Goal: Transaction & Acquisition: Purchase product/service

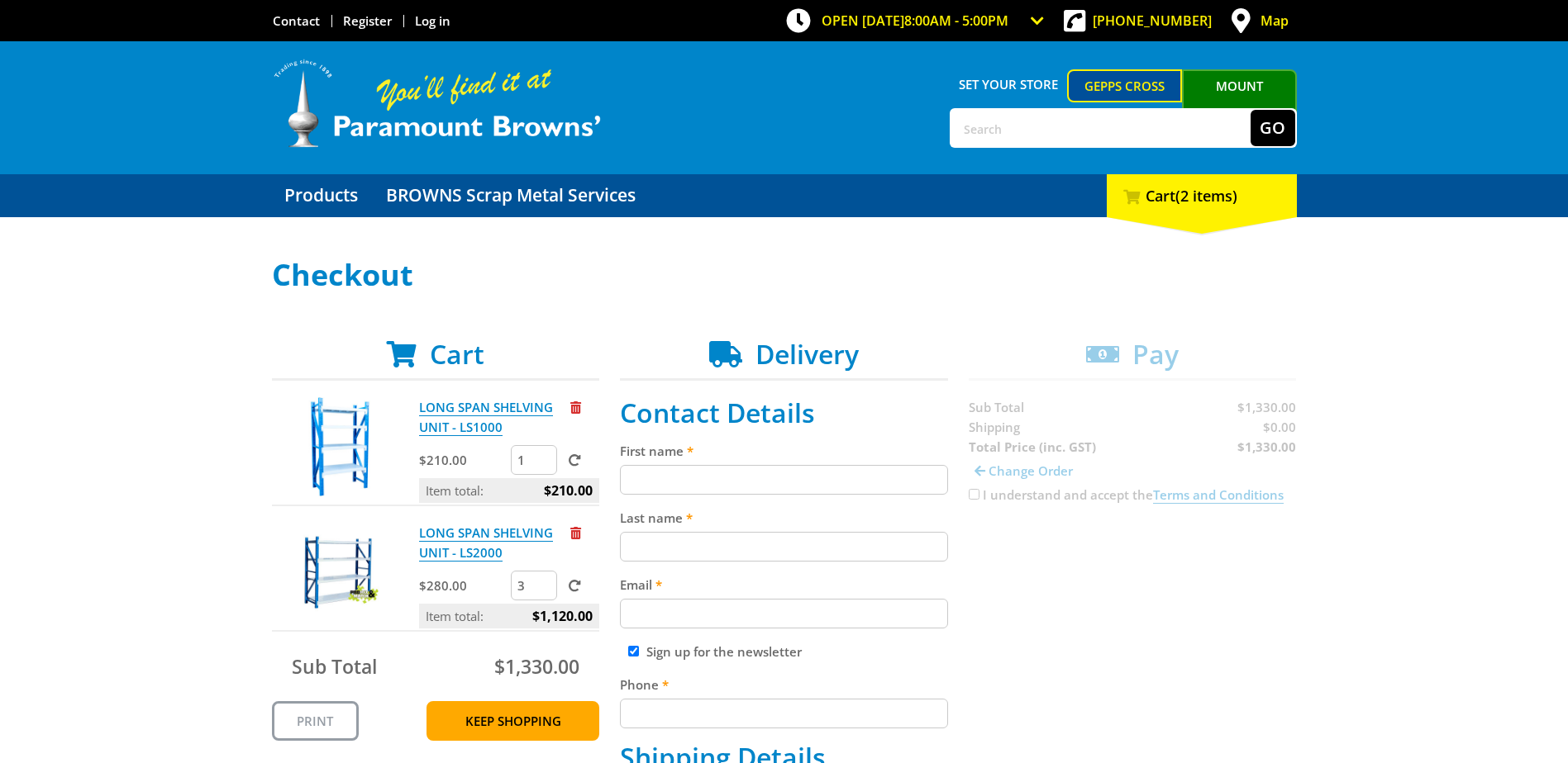
drag, startPoint x: 538, startPoint y: 586, endPoint x: 516, endPoint y: 586, distance: 22.0
click at [516, 586] on input "3" at bounding box center [534, 586] width 46 height 30
click at [528, 584] on input "3" at bounding box center [534, 586] width 46 height 30
type input "2"
click at [543, 593] on input "2" at bounding box center [534, 586] width 46 height 30
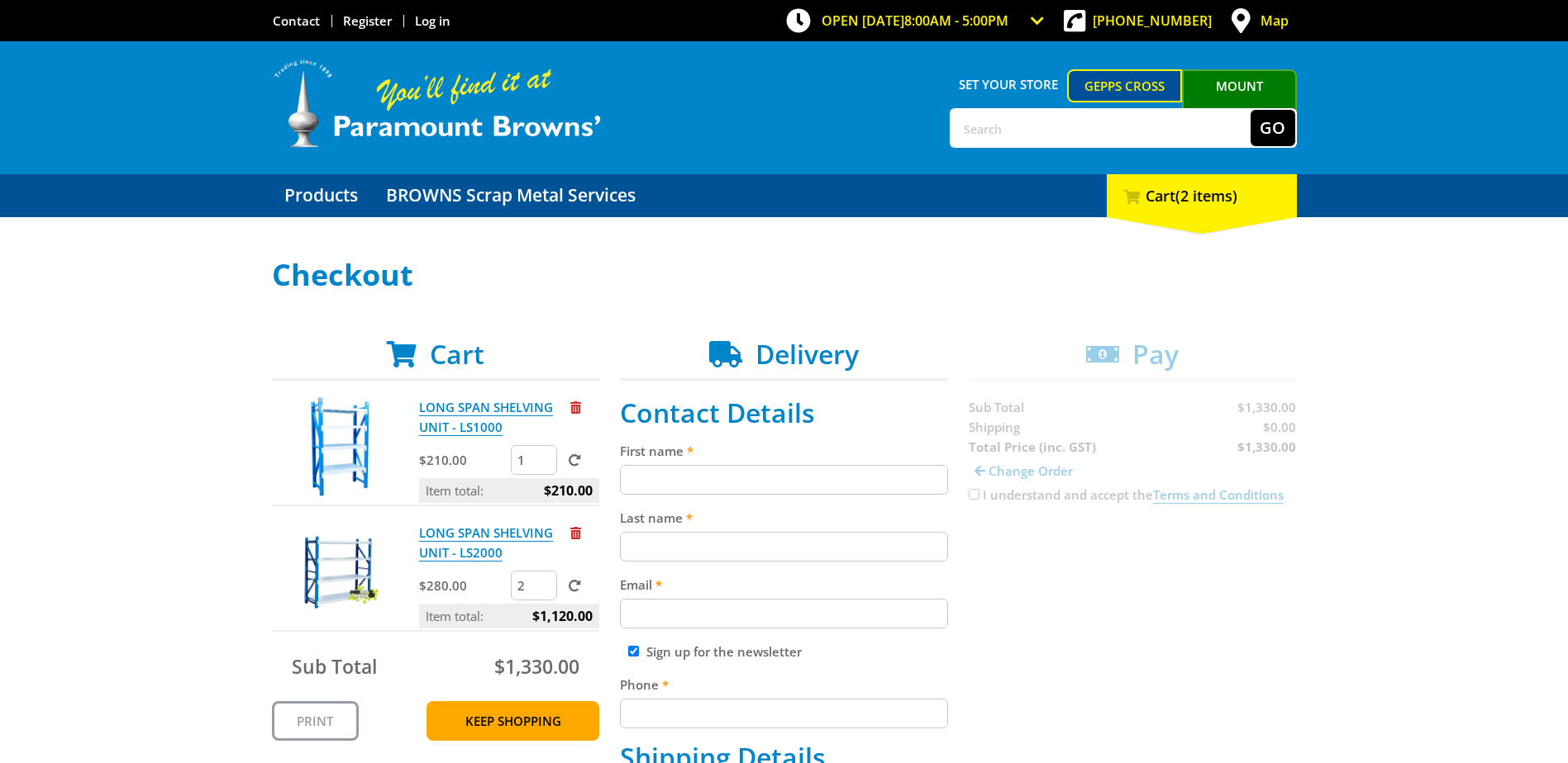
click at [574, 587] on span at bounding box center [575, 586] width 12 height 12
click at [0, 0] on input "submit" at bounding box center [0, 0] width 0 height 0
click at [479, 547] on link "LONG SPAN SHELVING UNIT - LS2000" at bounding box center [485, 543] width 134 height 37
click at [762, 478] on input "First name" at bounding box center [784, 479] width 328 height 30
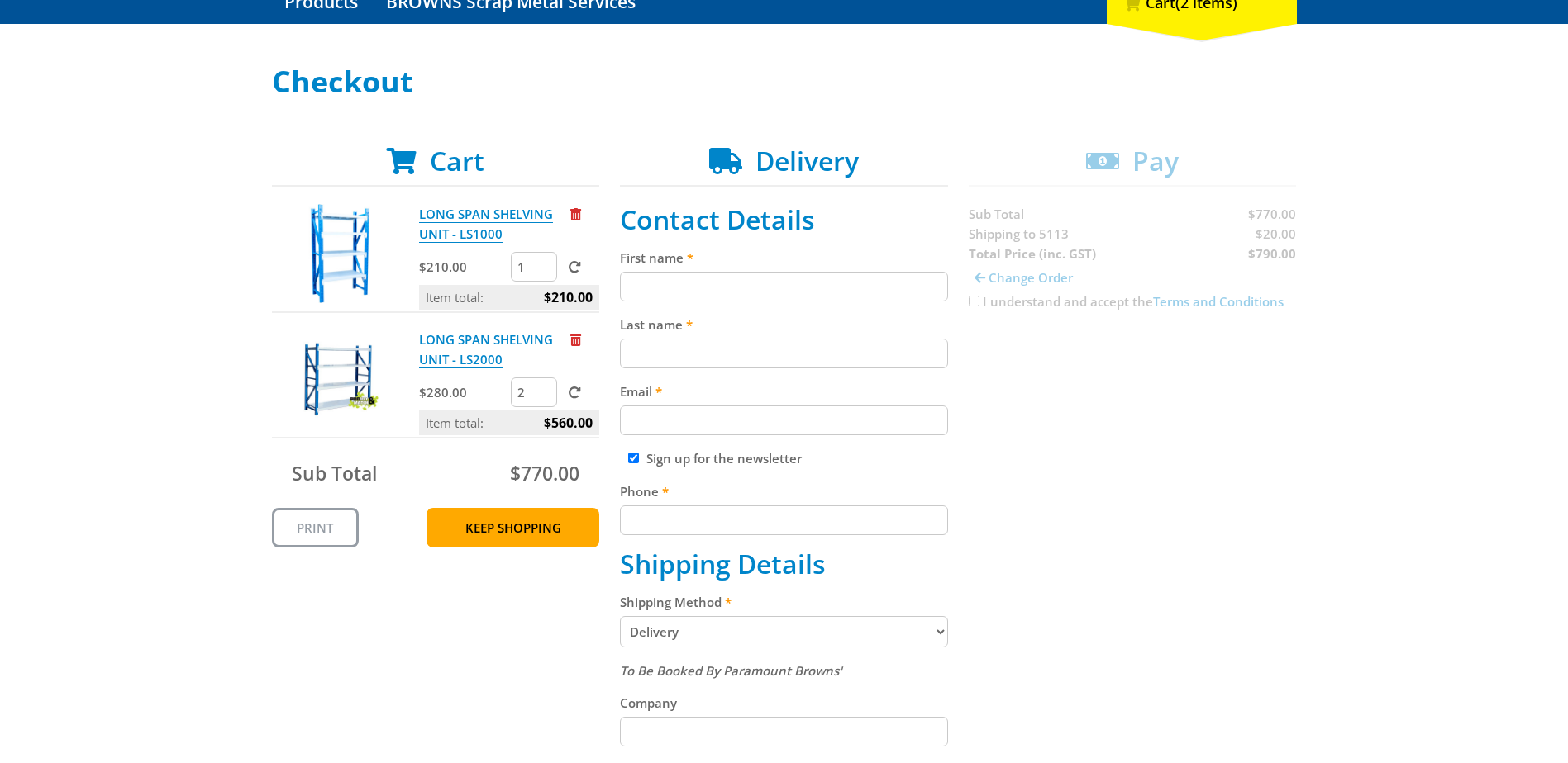
scroll to position [165, 0]
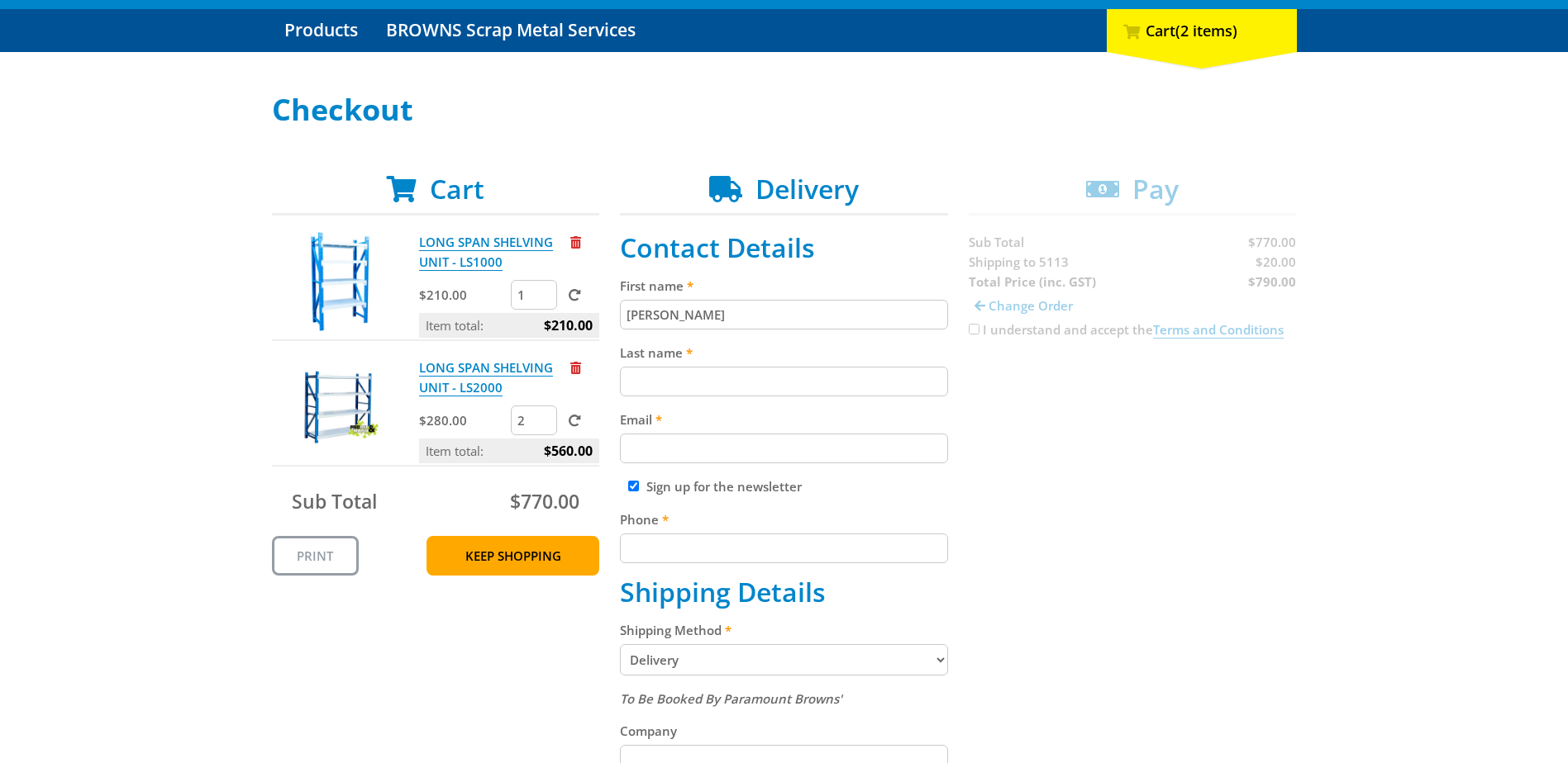
type input "[PERSON_NAME]"
type input "[PERSON_NAME][EMAIL_ADDRESS][PERSON_NAME][PERSON_NAME][DOMAIN_NAME]"
click at [1044, 517] on div "Cart LONG SPAN SHELVING UNIT - LS1000 $210.00 1 Item total: $210.00 LONG SPAN S…" at bounding box center [784, 701] width 1025 height 1056
click at [794, 549] on input "Phone" at bounding box center [784, 548] width 328 height 30
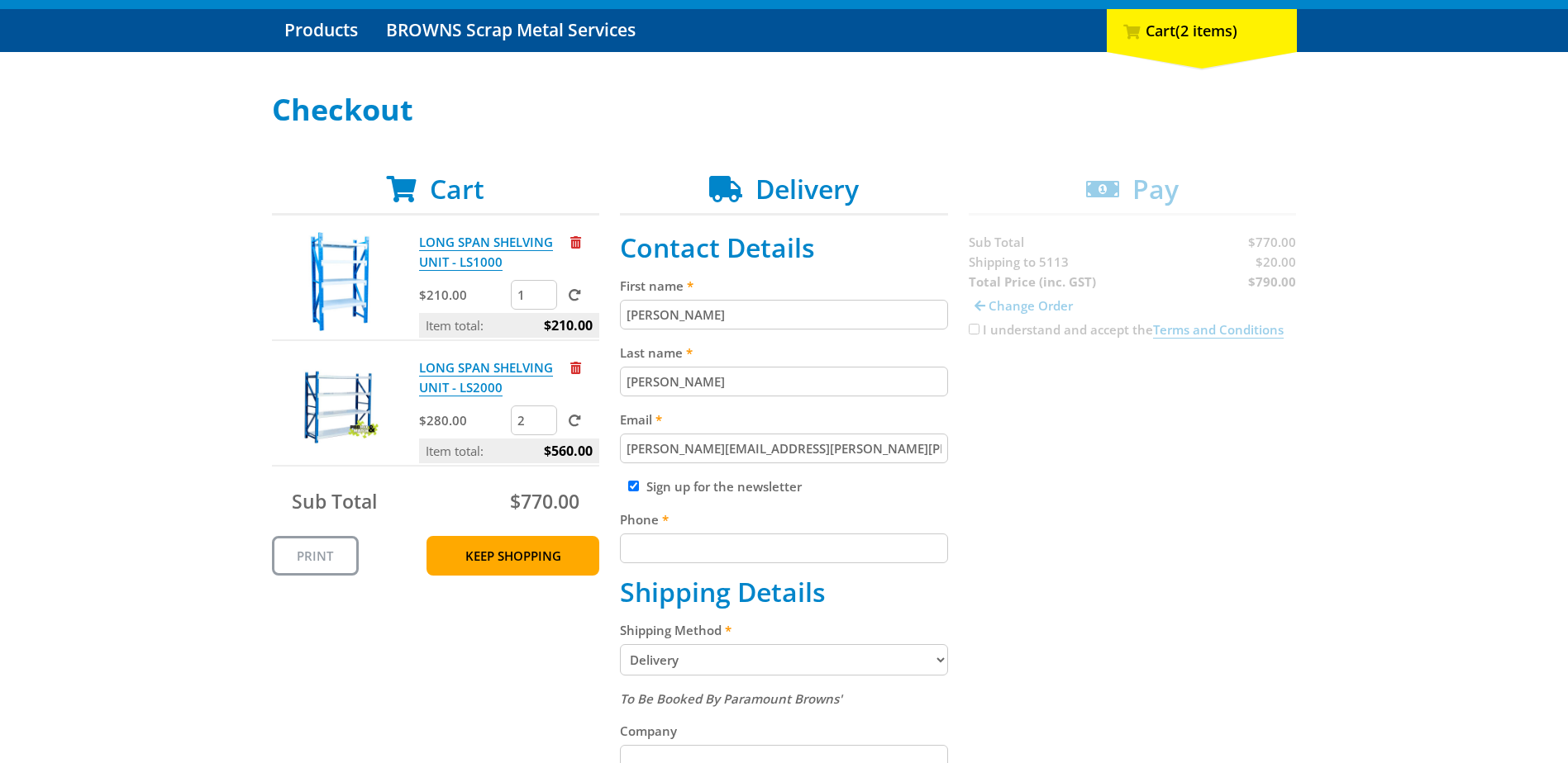
type input "0401479903"
type input "[PERSON_NAME]"
type input "[STREET_ADDRESS]"
type input "[GEOGRAPHIC_DATA]"
select select "SA"
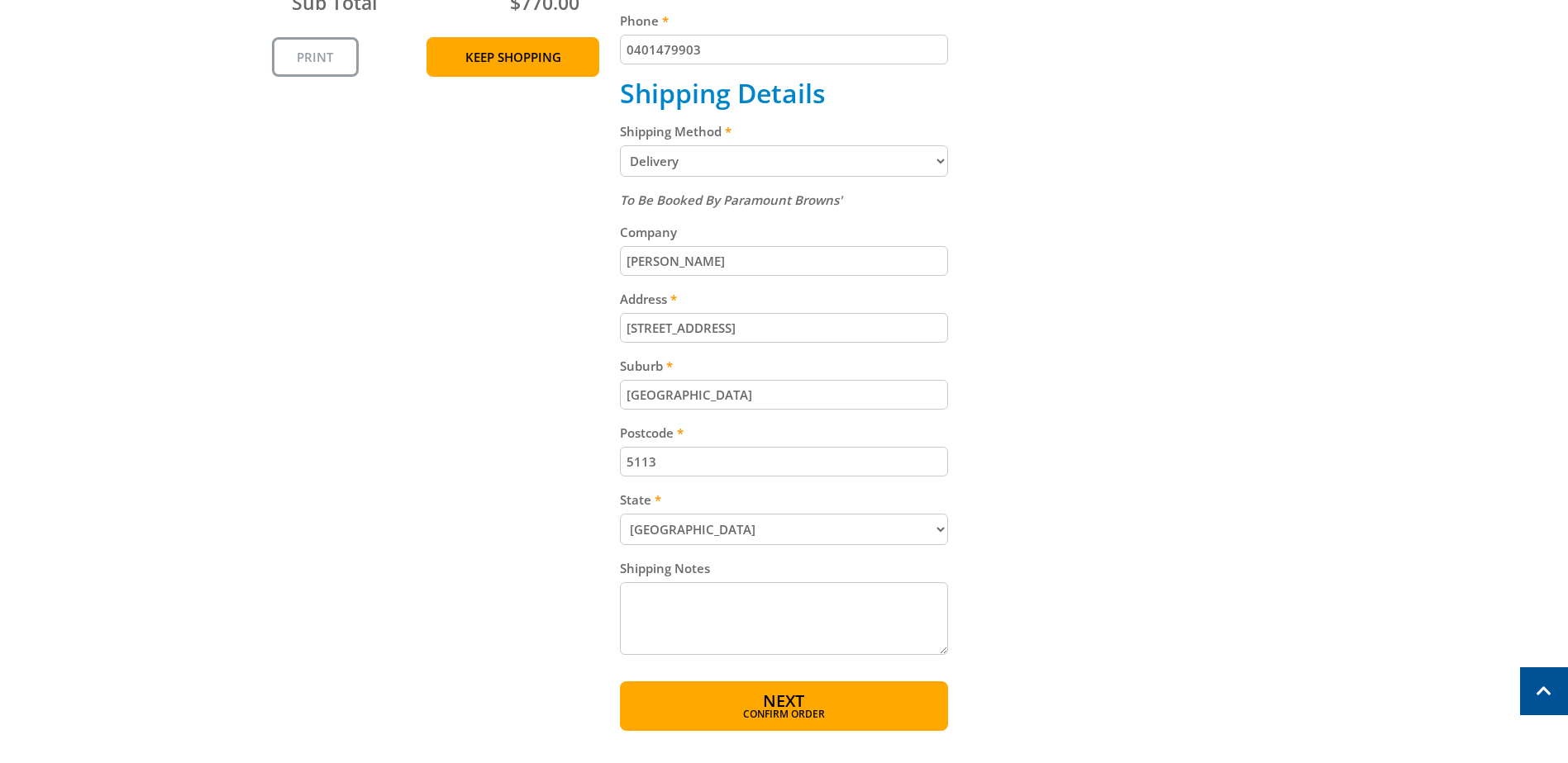
scroll to position [743, 0]
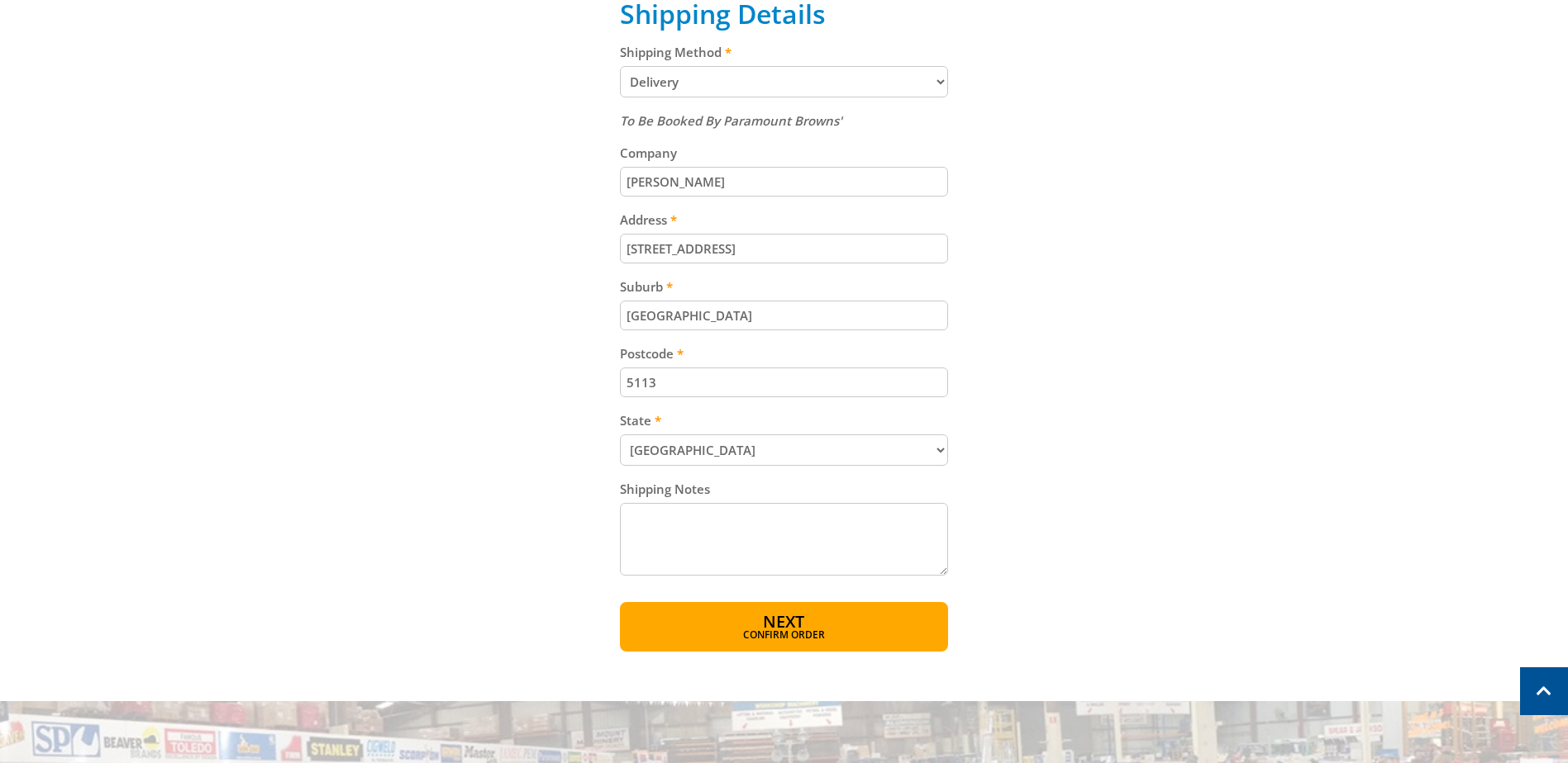
click at [741, 538] on textarea "Shipping Notes" at bounding box center [784, 539] width 328 height 73
type textarea "Come to reception"
click at [825, 622] on button "Next Confirm order" at bounding box center [784, 627] width 328 height 50
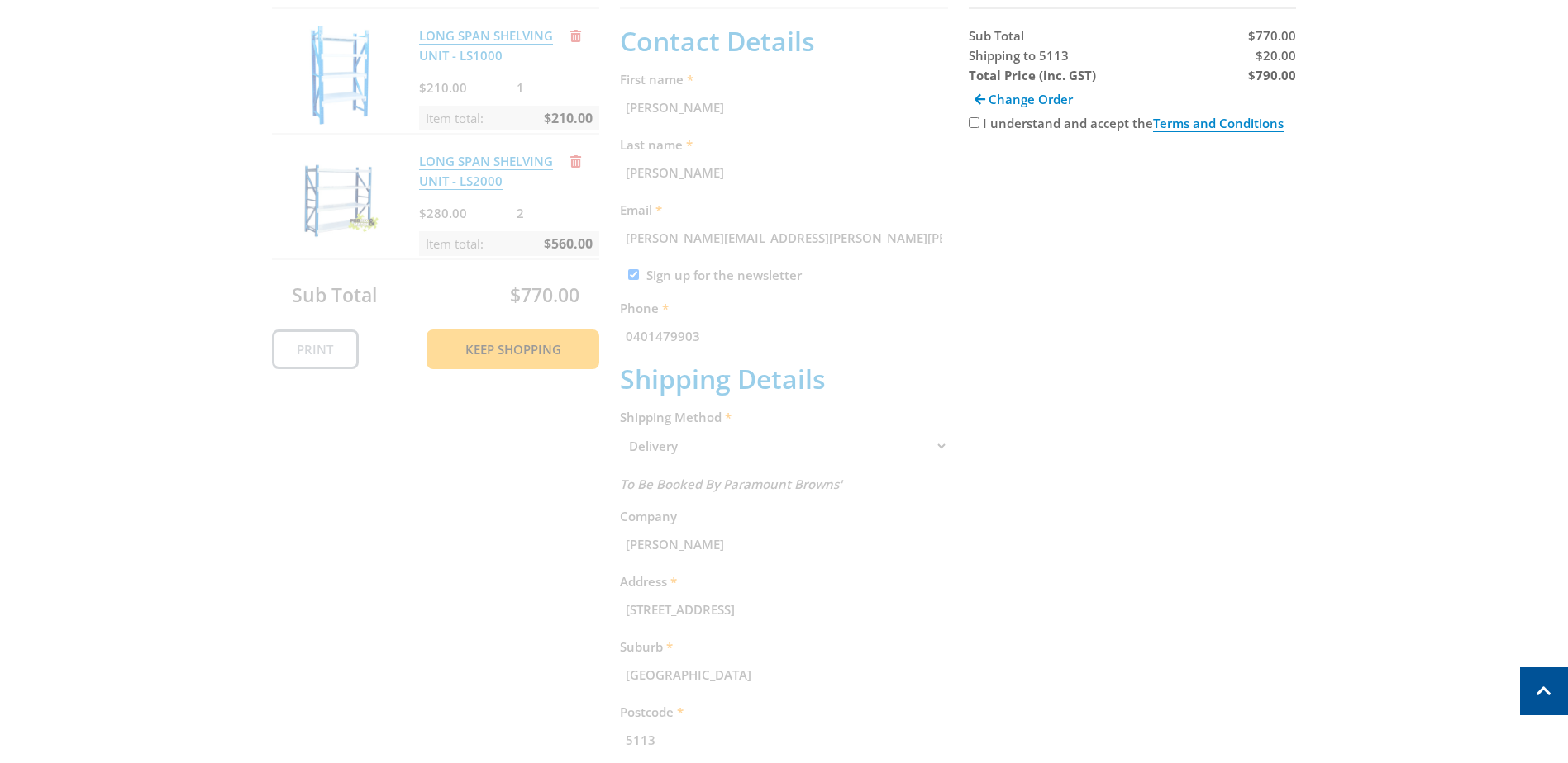
scroll to position [339, 0]
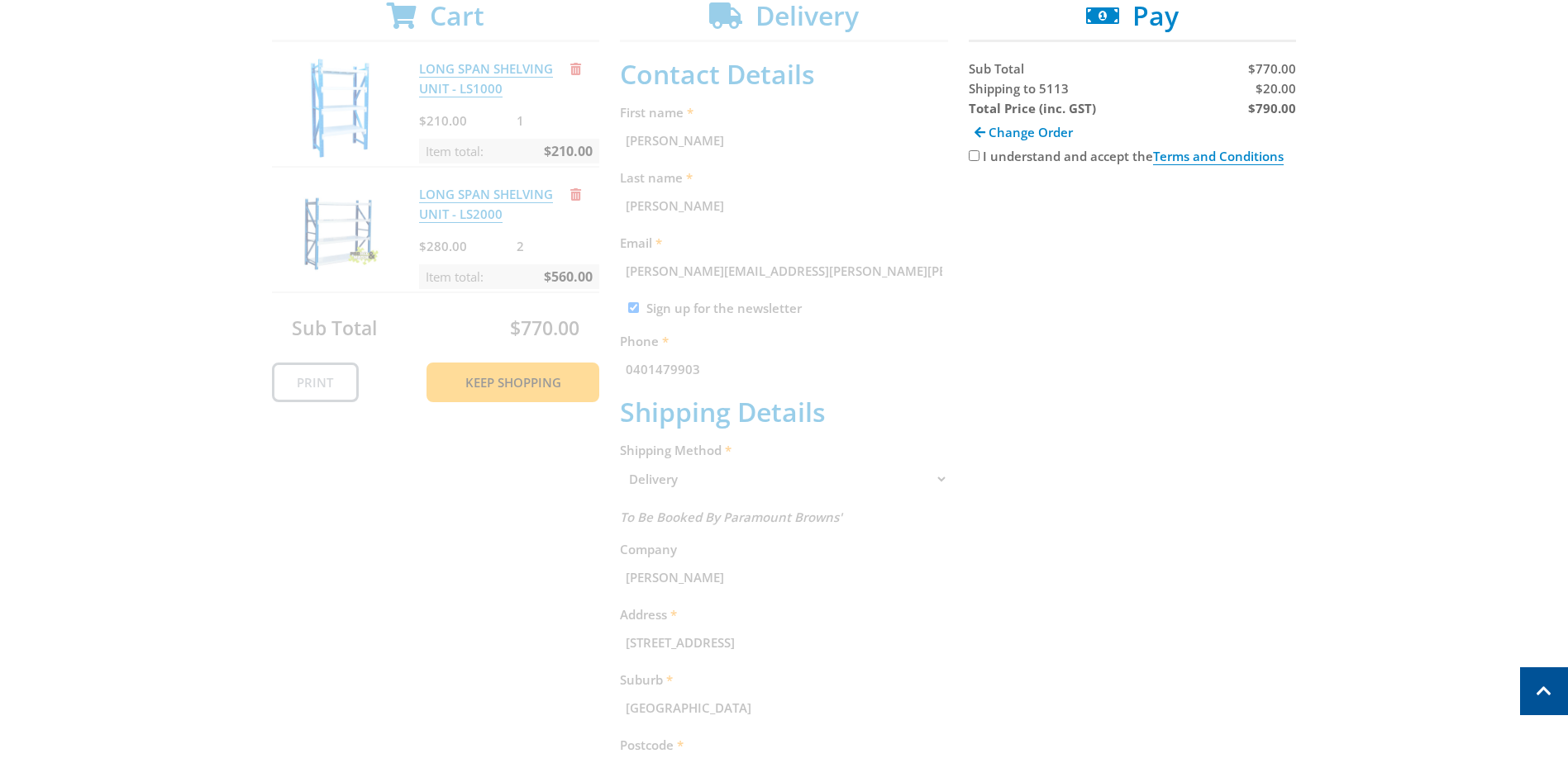
click at [970, 158] on input "I understand and accept the Terms and Conditions" at bounding box center [974, 155] width 11 height 11
checkbox input "true"
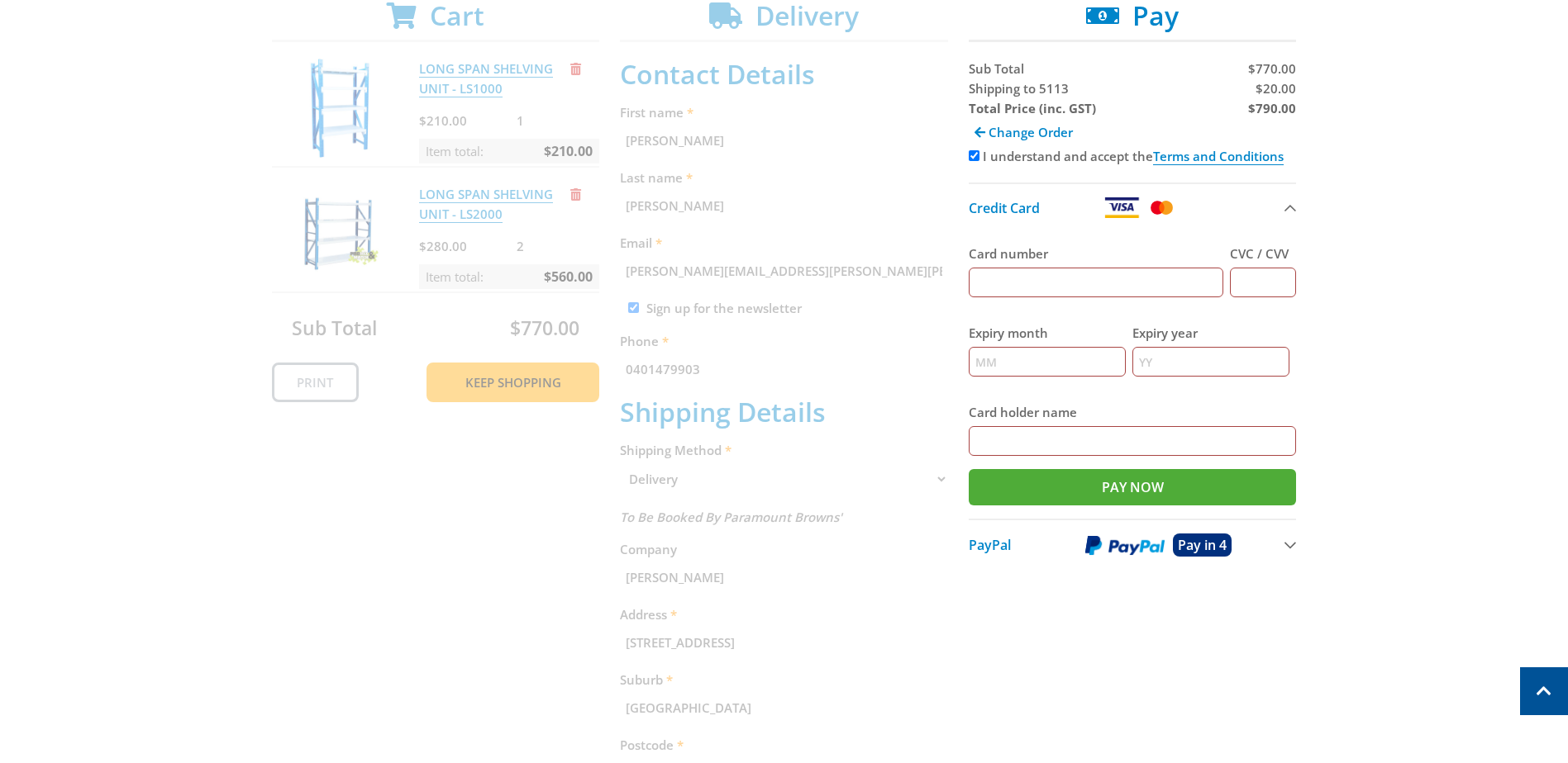
click at [1049, 267] on div "Card number" at bounding box center [1096, 270] width 256 height 54
click at [1052, 286] on input "Card number" at bounding box center [1096, 282] width 256 height 30
type input "[CREDIT_CARD_NUMBER]"
type input "641"
type input "04"
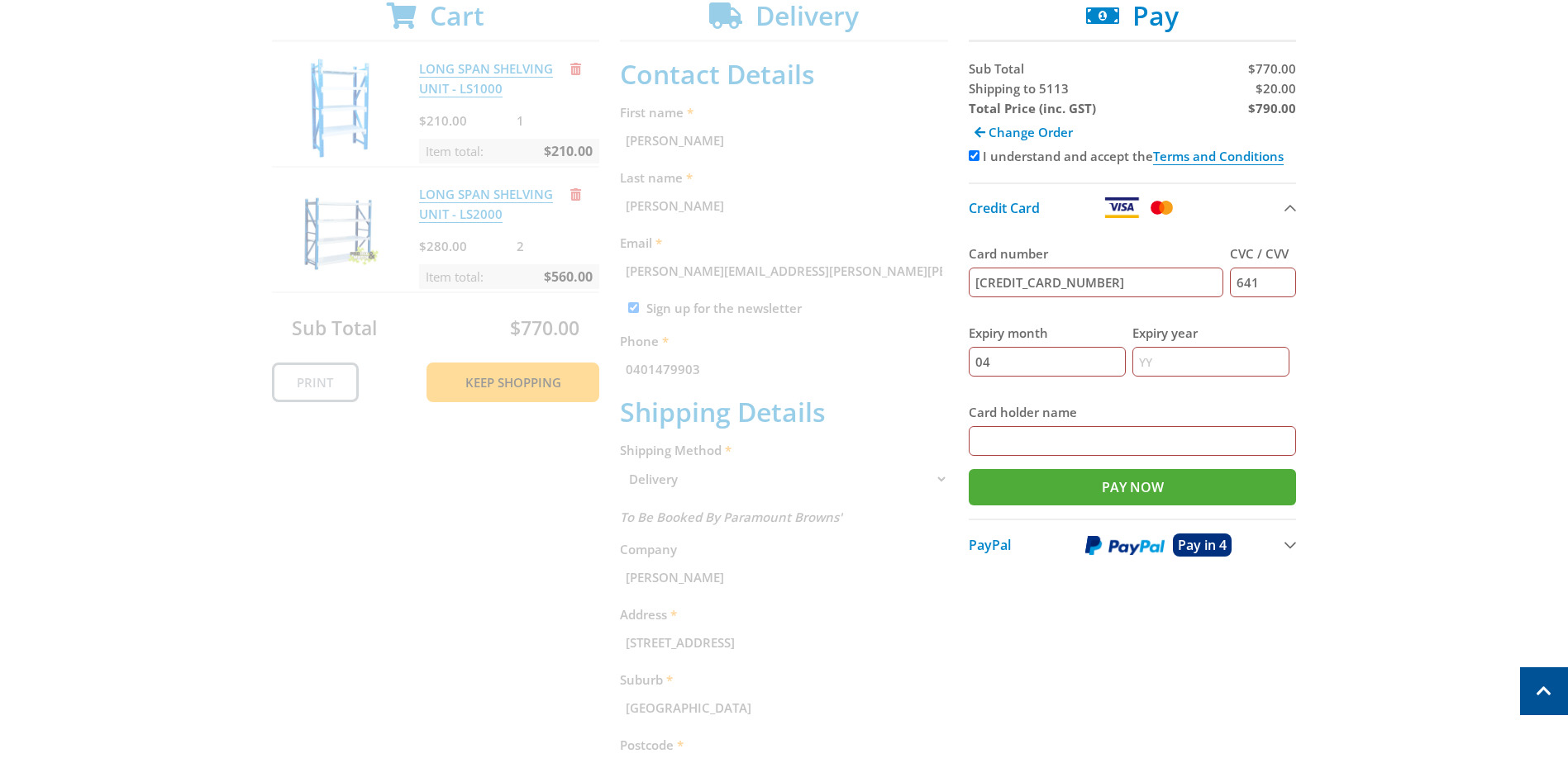
type input "2028"
type input "[PERSON_NAME]"
click at [1074, 485] on input "Pay Now" at bounding box center [1132, 487] width 328 height 36
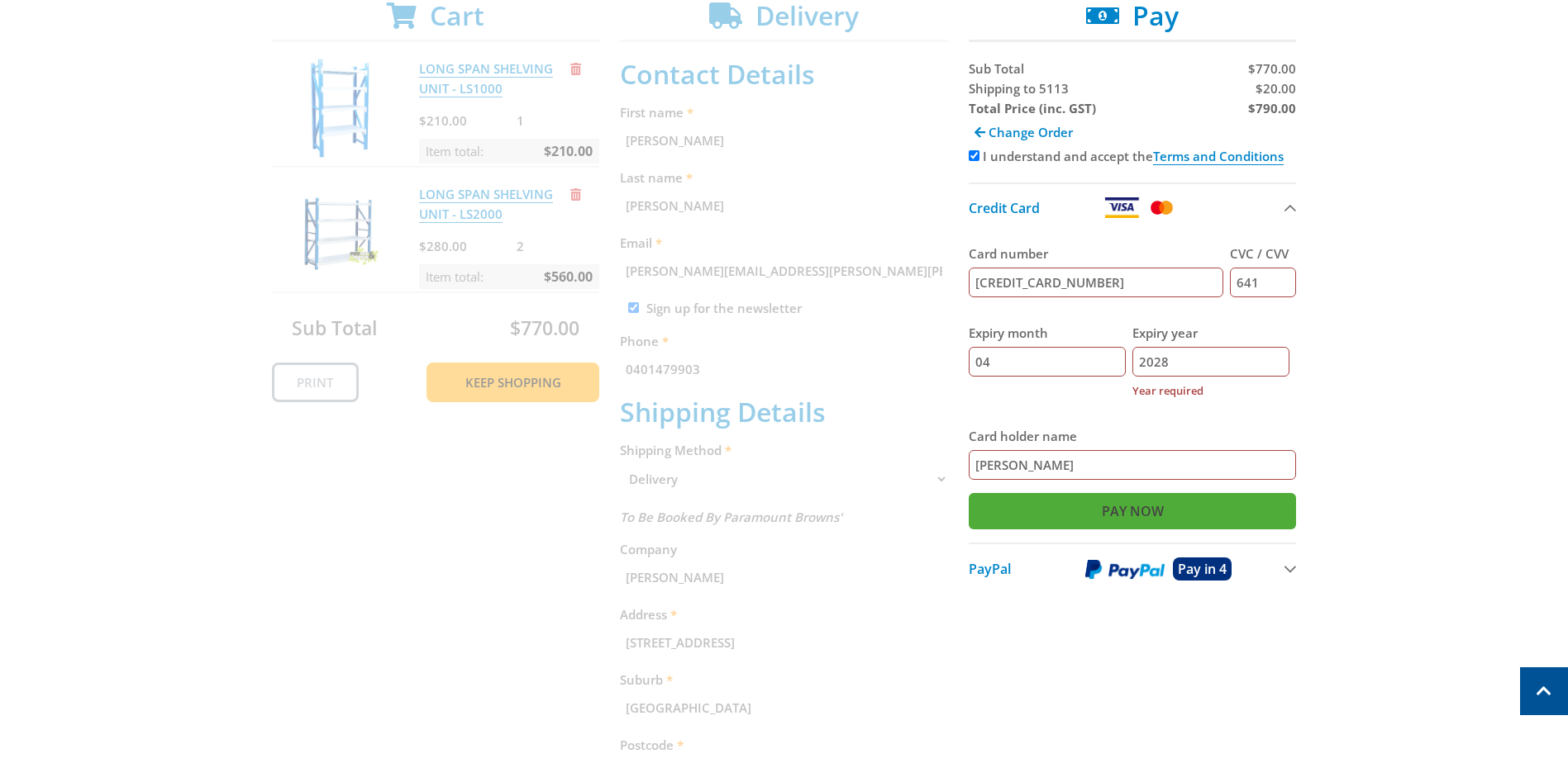
click at [1062, 511] on input "Pay Now" at bounding box center [1132, 511] width 328 height 36
click at [1129, 515] on input "Pay Now" at bounding box center [1132, 511] width 328 height 36
click at [1229, 375] on input "2028" at bounding box center [1210, 362] width 157 height 30
click at [1161, 361] on input "2028" at bounding box center [1210, 362] width 157 height 30
drag, startPoint x: 1176, startPoint y: 359, endPoint x: 1126, endPoint y: 346, distance: 51.7
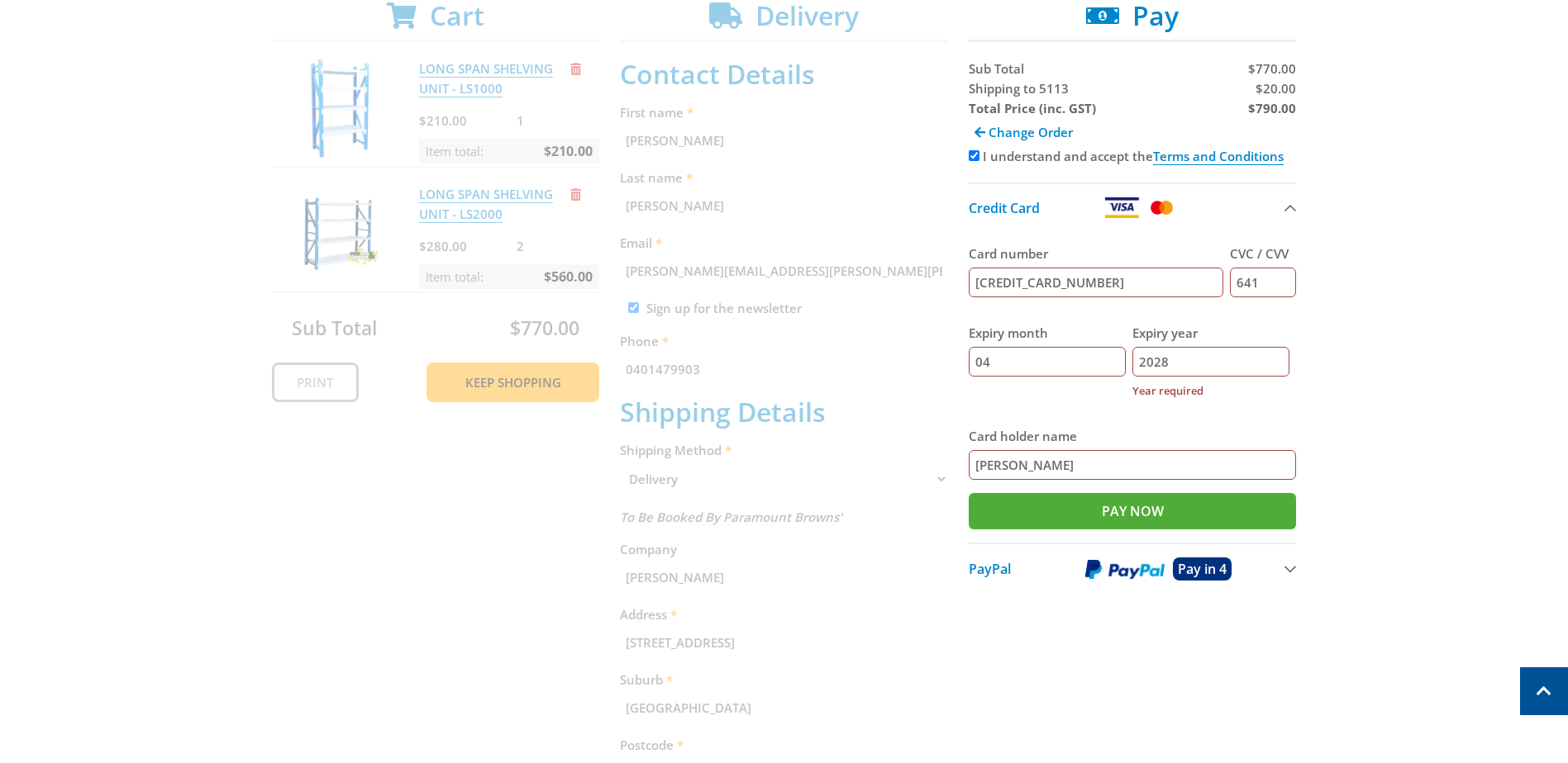
click at [1126, 346] on div "Expiry month 04 Expiry year [DATE] Year required" at bounding box center [1132, 362] width 328 height 103
click at [1059, 426] on label "Card holder name" at bounding box center [1132, 436] width 328 height 20
click at [1059, 450] on input "[PERSON_NAME]" at bounding box center [1132, 465] width 328 height 30
click at [1110, 514] on input "Pay Now" at bounding box center [1132, 511] width 328 height 36
click at [1116, 460] on input "[PERSON_NAME]" at bounding box center [1132, 465] width 328 height 30
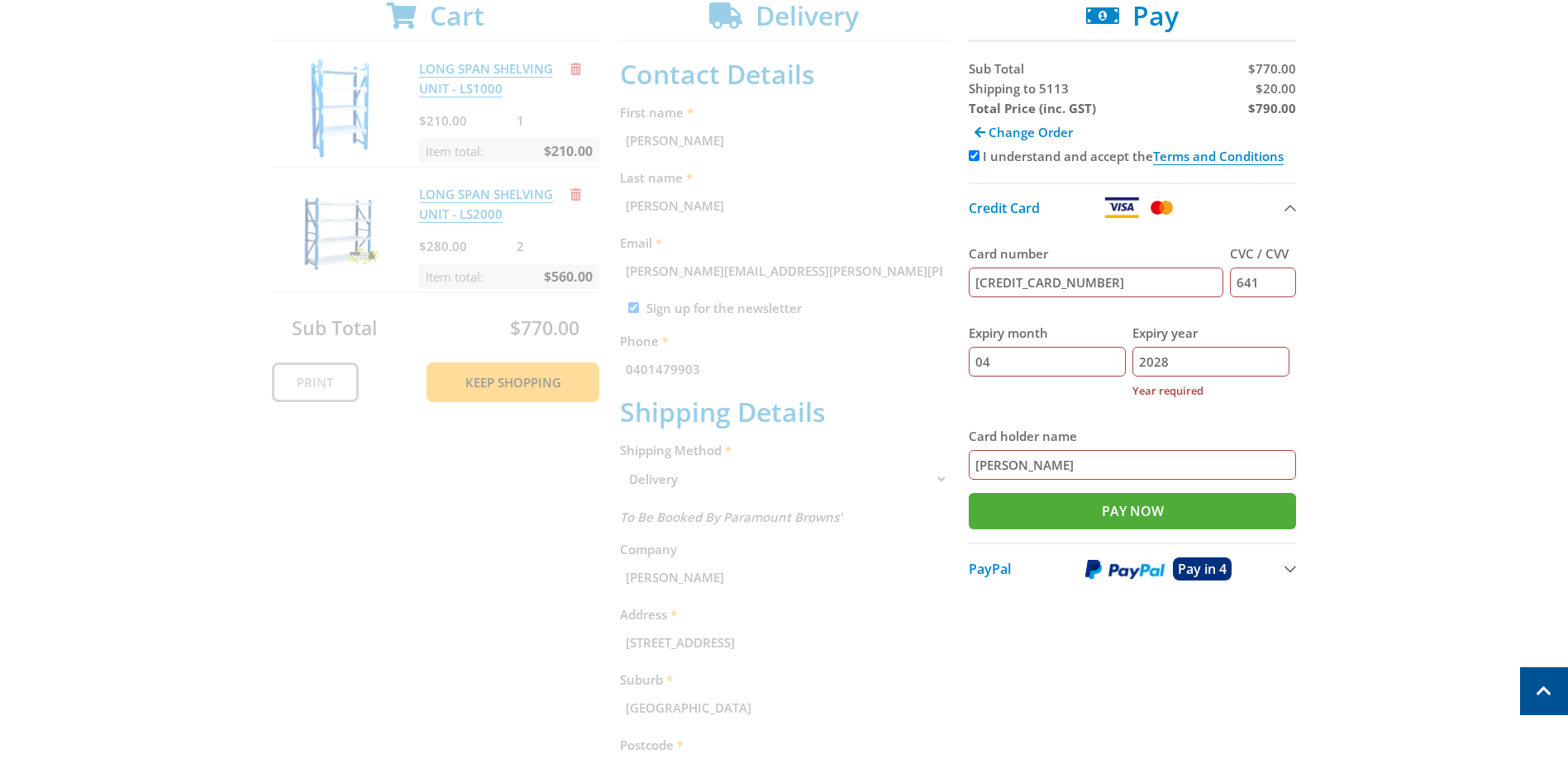
click at [1094, 393] on div "Expiry month 04" at bounding box center [1046, 362] width 157 height 103
click at [1070, 367] on input "04" at bounding box center [1046, 362] width 157 height 30
click at [1187, 358] on input "2028" at bounding box center [1210, 362] width 157 height 30
click at [1137, 503] on input "Pay Now" at bounding box center [1132, 511] width 328 height 36
click at [1064, 508] on input "Pay Now" at bounding box center [1132, 511] width 328 height 36
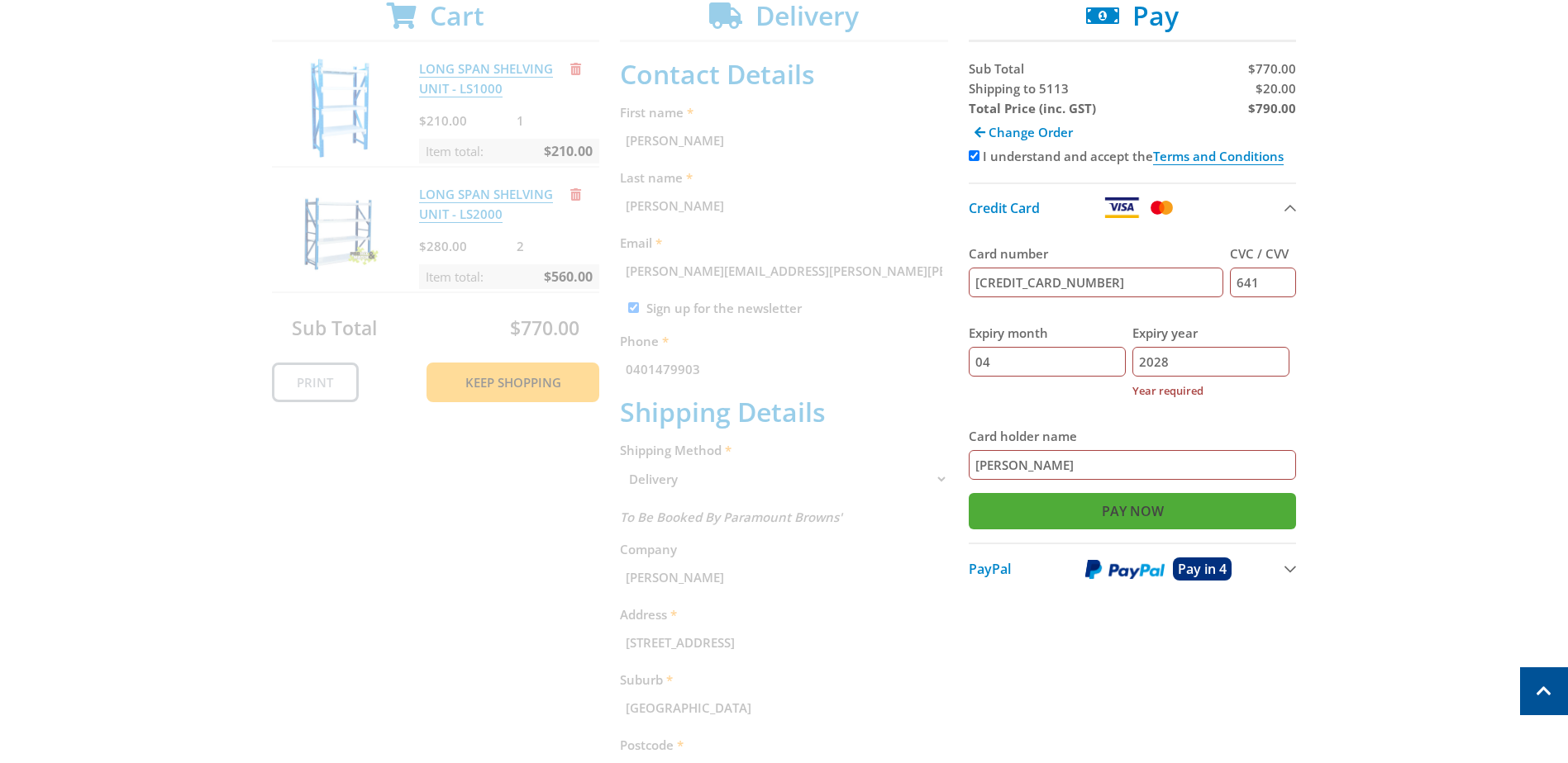
click at [1064, 508] on input "Pay Now" at bounding box center [1132, 511] width 328 height 36
click at [1161, 403] on div "Expiry year [DATE] Year required" at bounding box center [1210, 362] width 157 height 103
click at [1114, 506] on input "Pay Now" at bounding box center [1132, 511] width 328 height 36
click at [1137, 420] on fieldset "Card number [CREDIT_CARD_NUMBER] CVC / CVV 641 Expiry month 04 Expiry year [DAT…" at bounding box center [1132, 362] width 328 height 261
click at [1097, 280] on input "[CREDIT_CARD_NUMBER]" at bounding box center [1096, 282] width 256 height 30
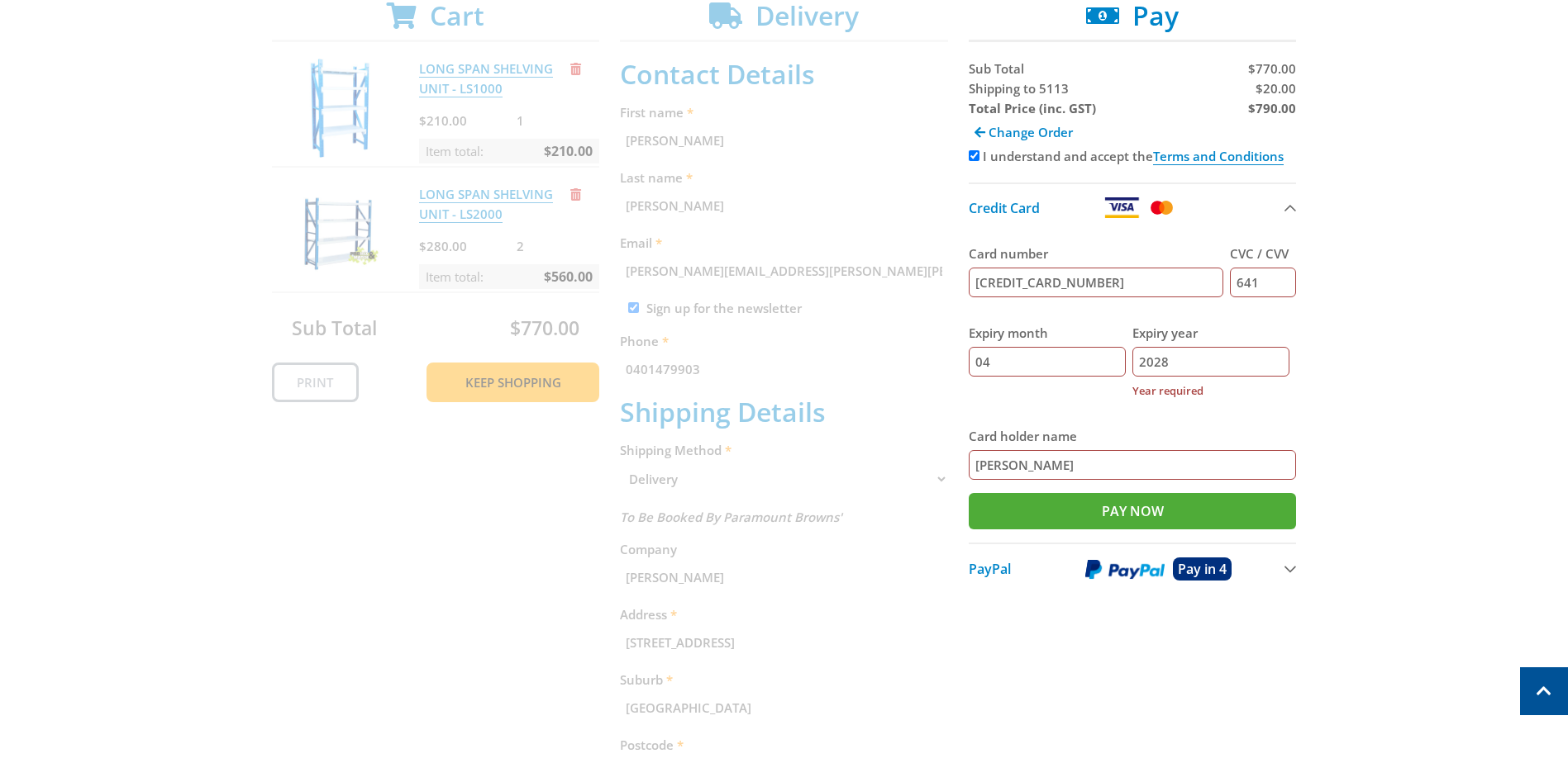
click at [1270, 280] on input "641" at bounding box center [1263, 282] width 66 height 30
click at [1238, 358] on input "2028" at bounding box center [1210, 362] width 157 height 30
click at [1019, 361] on input "04" at bounding box center [1046, 362] width 157 height 30
drag, startPoint x: 1175, startPoint y: 360, endPoint x: 1136, endPoint y: 357, distance: 39.1
click at [1137, 357] on input "2028" at bounding box center [1210, 362] width 157 height 30
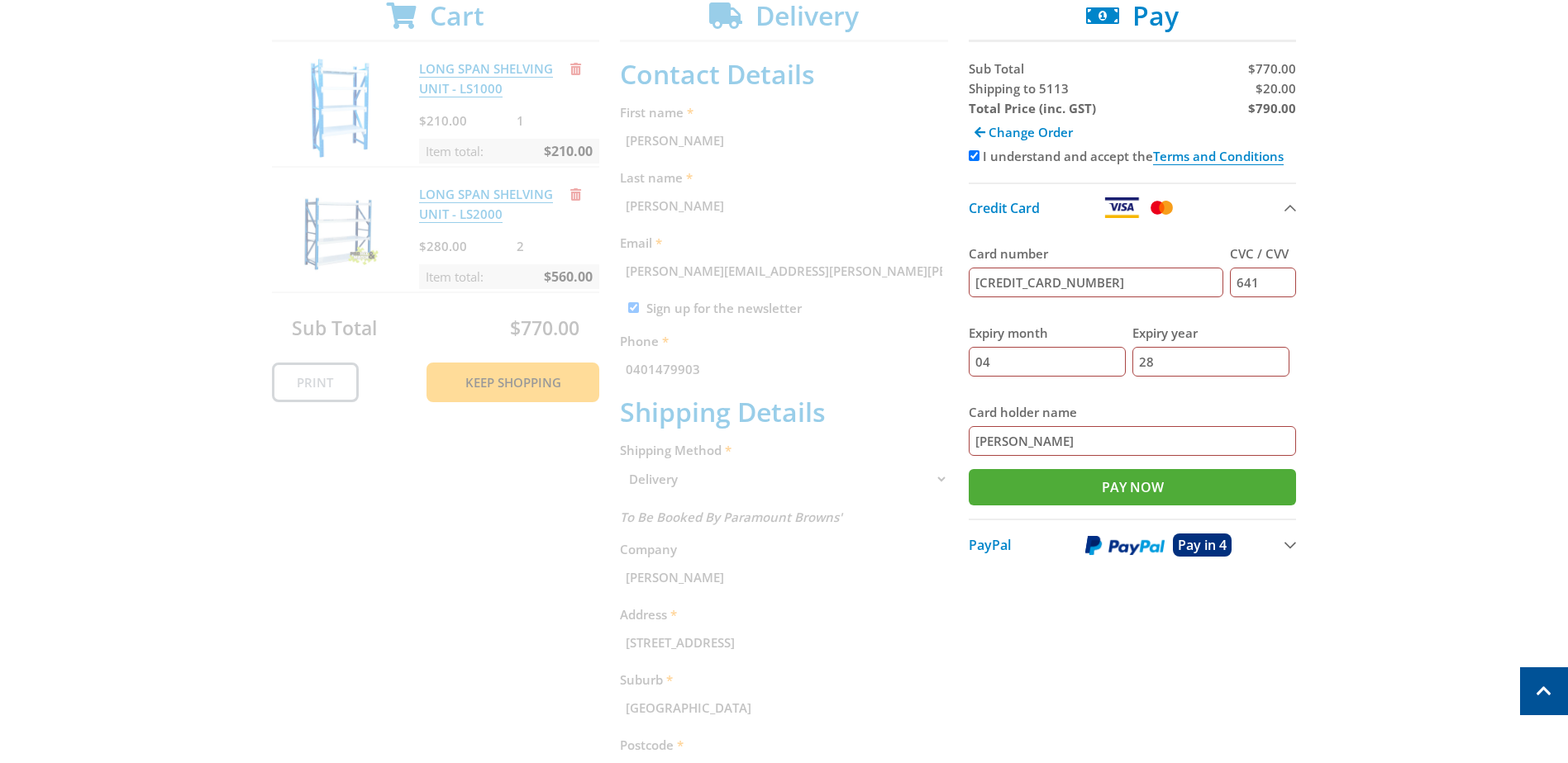
type input "28"
click at [1481, 359] on div "Select your Delivery Method Personal Pick up Available [DATE] Courier Pick up A…" at bounding box center [784, 479] width 1568 height 1119
click at [1214, 484] on input "Pay Now" at bounding box center [1132, 487] width 328 height 36
type input "Paying..."
